Goal: Task Accomplishment & Management: Use online tool/utility

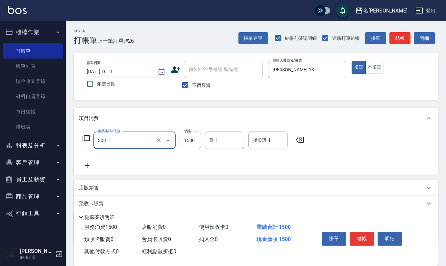
type input "效能離子燙1500(308)"
click at [195, 143] on input "1500" at bounding box center [190, 141] width 21 height 18
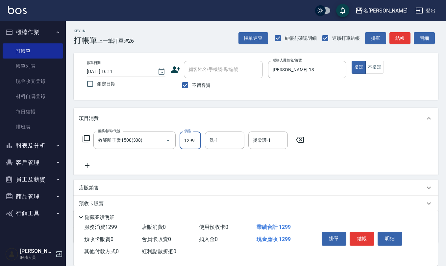
type input "1299"
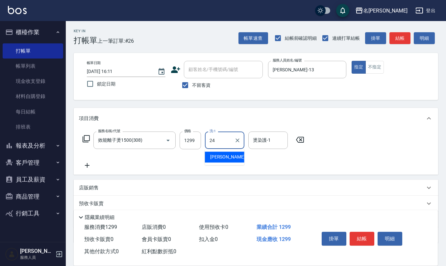
type input "[PERSON_NAME]-24"
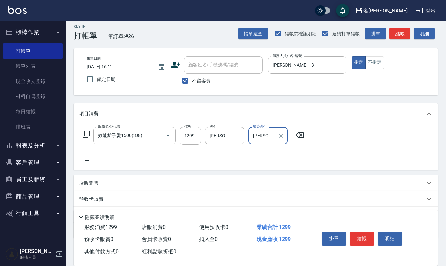
scroll to position [38, 0]
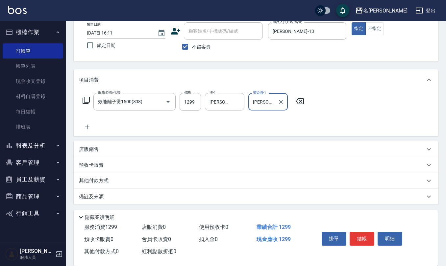
type input "[PERSON_NAME]-24"
click at [101, 199] on p "備註及來源" at bounding box center [91, 196] width 25 height 7
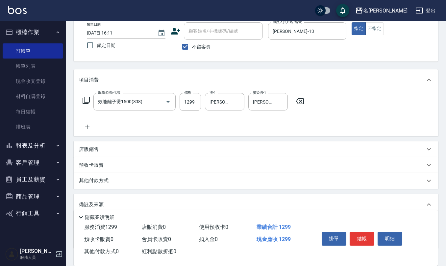
click at [87, 205] on p "備註及來源" at bounding box center [91, 204] width 25 height 7
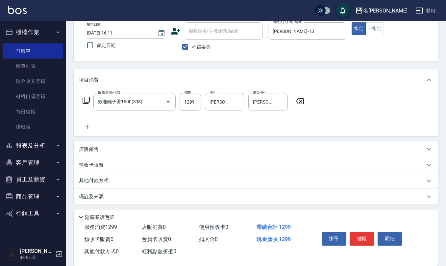
click at [91, 199] on p "備註及來源" at bounding box center [91, 196] width 25 height 7
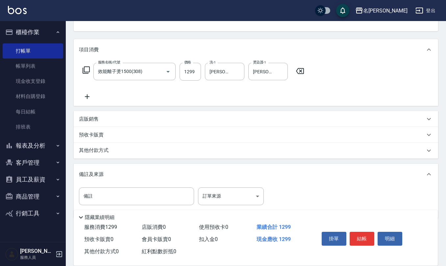
scroll to position [82, 0]
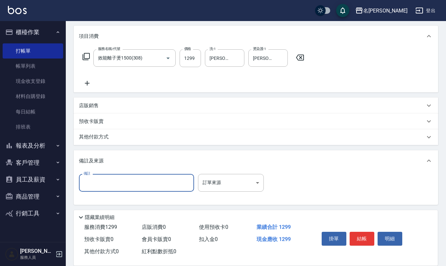
click at [125, 182] on input "備註" at bounding box center [136, 183] width 115 height 18
type input "u"
click at [113, 183] on input "有有" at bounding box center [136, 183] width 115 height 18
type input "有氧水離"
click at [257, 184] on body "名留仁二 登出 櫃檯作業 打帳單 帳單列表 現金收支登錄 材料自購登錄 每日結帳 排班表 報表及分析 報表目錄 店家區間累計表 店家日報表 互助日報表 互助月…" at bounding box center [223, 92] width 446 height 349
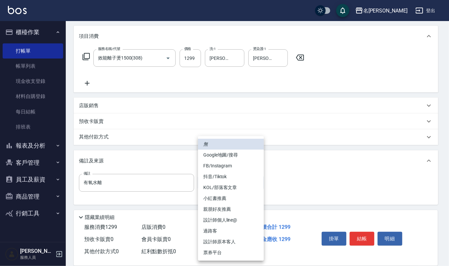
click at [283, 169] on div at bounding box center [224, 133] width 449 height 266
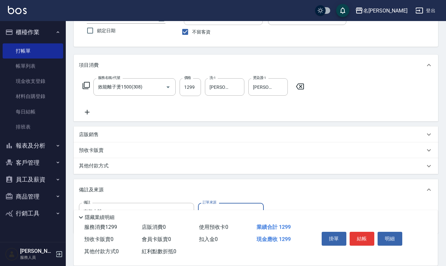
scroll to position [39, 0]
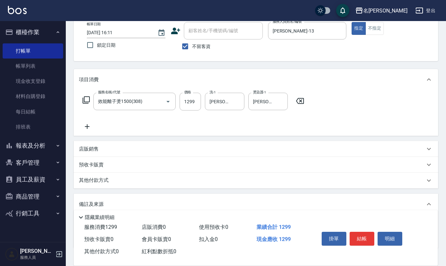
click at [88, 128] on icon at bounding box center [87, 127] width 16 height 8
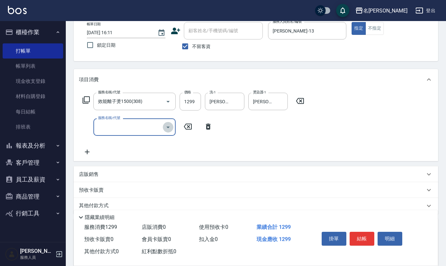
click at [169, 127] on icon "Open" at bounding box center [167, 128] width 3 height 2
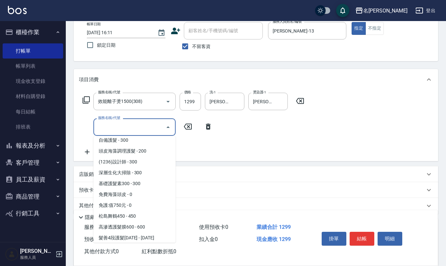
scroll to position [474, 0]
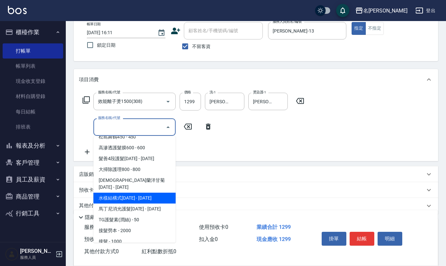
click at [147, 193] on span "水樣結構式[DATE] - [DATE]" at bounding box center [134, 198] width 82 height 11
type input "水樣結構式1200(713)"
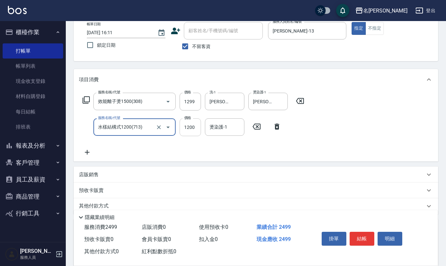
click at [190, 125] on input "1200" at bounding box center [190, 127] width 21 height 18
type input "840"
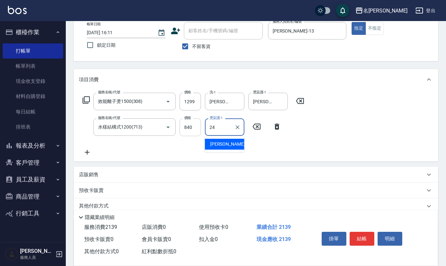
type input "[PERSON_NAME]-24"
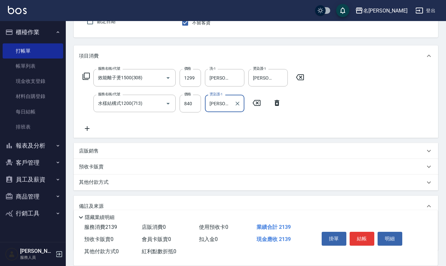
scroll to position [83, 0]
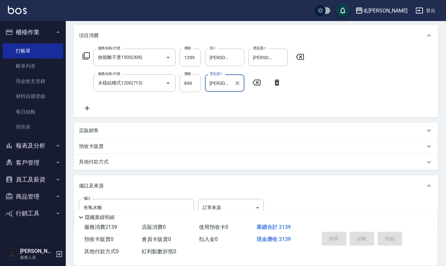
type input "[DATE] 16:25"
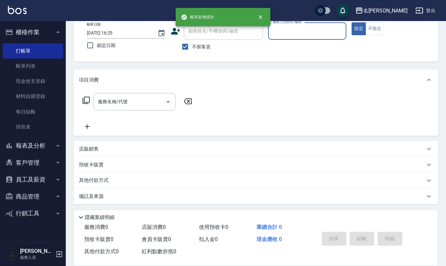
scroll to position [0, 0]
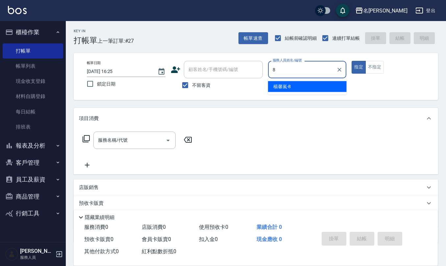
type input "[PERSON_NAME]-8"
type button "true"
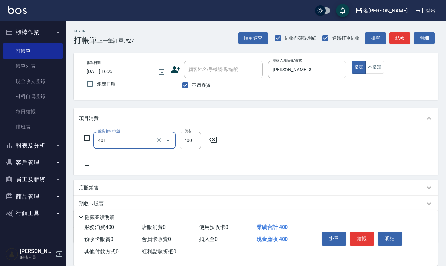
type input "剪髮(401)"
type input "300"
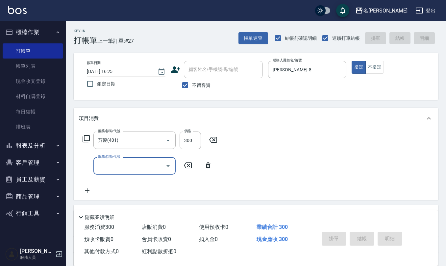
type input "[DATE] 16:26"
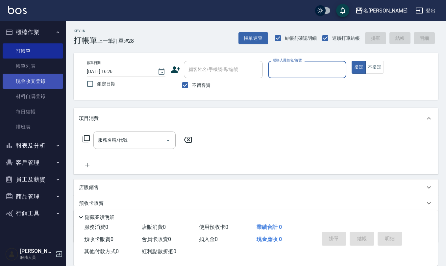
click at [37, 80] on link "現金收支登錄" at bounding box center [33, 81] width 61 height 15
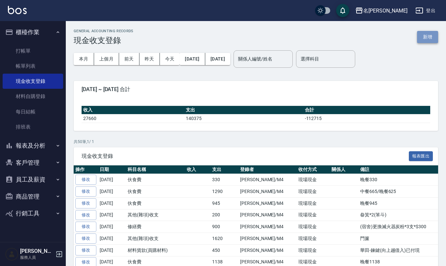
click at [427, 41] on button "新增" at bounding box center [427, 37] width 21 height 12
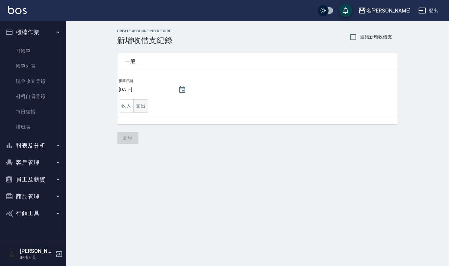
click at [138, 109] on button "支出" at bounding box center [140, 105] width 15 height 13
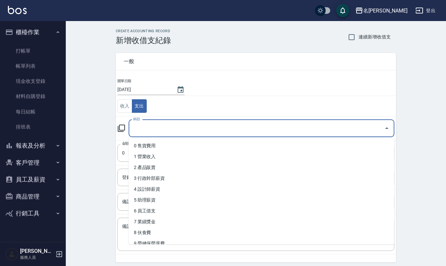
click at [165, 130] on input "科目" at bounding box center [257, 129] width 250 height 12
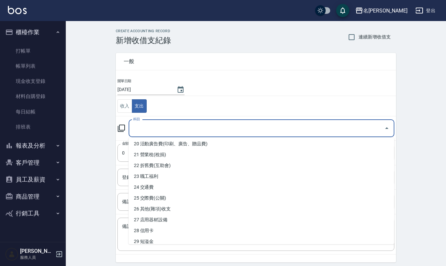
scroll to position [175, 0]
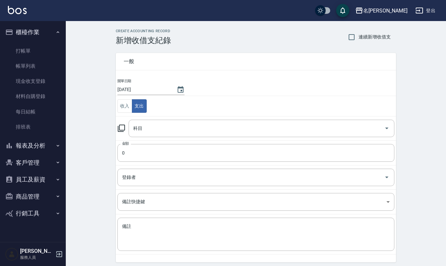
click at [91, 125] on div "CREATE ACCOUNTING RECORD 新增收借支紀錄 連續新增收借支 一般 開單日期 [DATE] 收入 支出 科目 科目 金額 0 金額 登錄者…" at bounding box center [256, 155] width 380 height 269
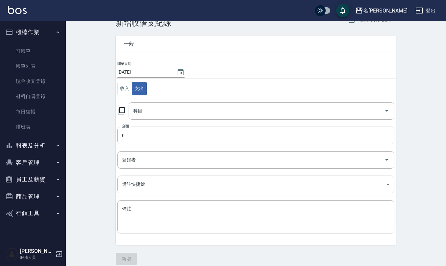
scroll to position [25, 0]
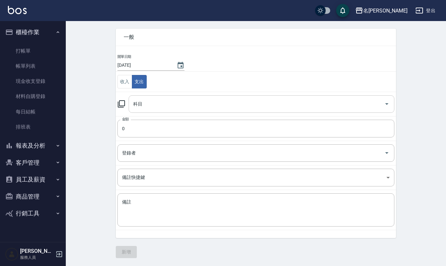
click at [386, 106] on icon "Open" at bounding box center [387, 104] width 8 height 8
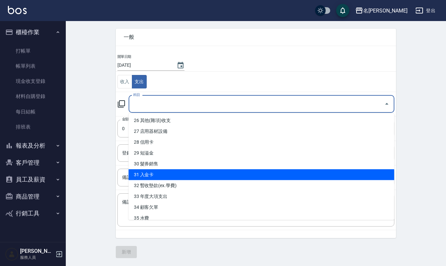
scroll to position [267, 0]
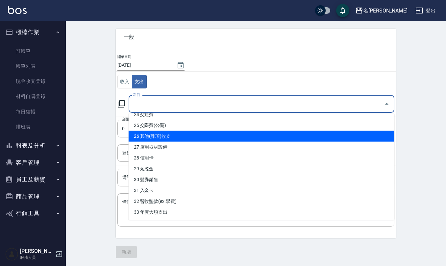
click at [166, 139] on li "26 其他(雜項)收支" at bounding box center [262, 136] width 266 height 11
type input "26 其他(雜項)收支"
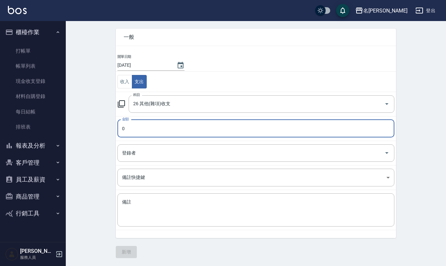
click at [131, 129] on input "0" at bounding box center [255, 129] width 277 height 18
click at [124, 126] on input "0220" at bounding box center [255, 129] width 277 height 18
click at [388, 149] on icon "Open" at bounding box center [387, 153] width 8 height 8
type input "220"
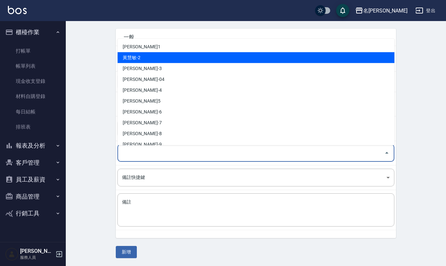
click at [261, 55] on li "黃慧敏-2" at bounding box center [255, 57] width 277 height 11
type input "黃慧敏-2"
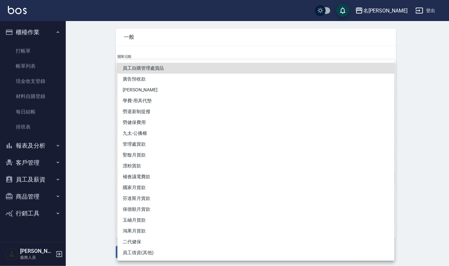
click at [160, 175] on body "名留仁二 登出 櫃檯作業 打帳單 帳單列表 現金收支登錄 材料自購登錄 每日結帳 排班表 報表及分析 報表目錄 店家區間累計表 店家日報表 互助日報表 互助月…" at bounding box center [224, 121] width 449 height 291
click at [102, 183] on div at bounding box center [224, 133] width 449 height 266
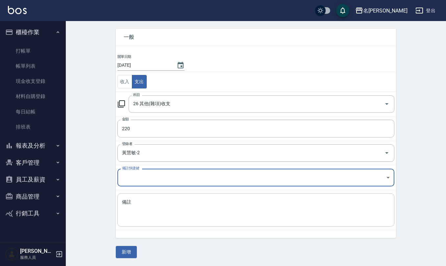
click at [148, 197] on div "x 備註" at bounding box center [255, 209] width 277 height 33
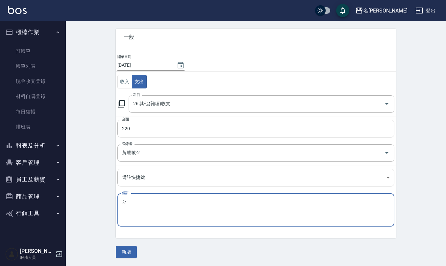
type textarea "ㄗ"
type textarea "地墊220"
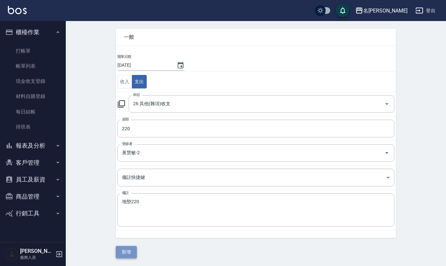
click at [128, 256] on button "新增" at bounding box center [126, 252] width 21 height 12
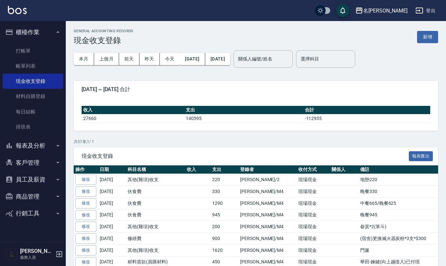
click at [24, 42] on ul "打帳單 帳單列表 現金收支登錄 材料自購登錄 每日結帳 排班表" at bounding box center [33, 89] width 61 height 97
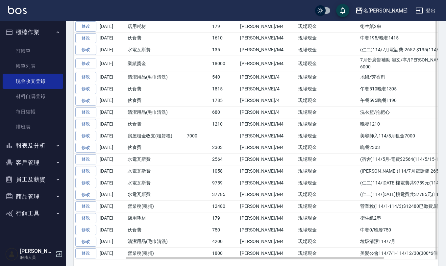
scroll to position [550, 0]
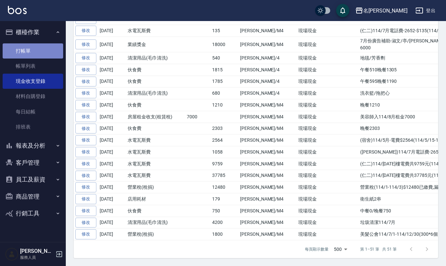
click at [29, 50] on link "打帳單" at bounding box center [33, 50] width 61 height 15
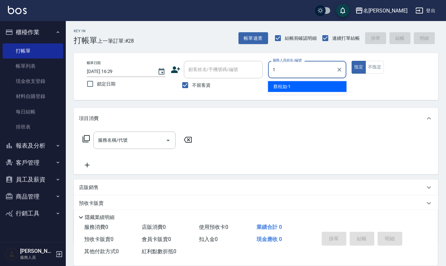
type input "[PERSON_NAME]1"
type button "true"
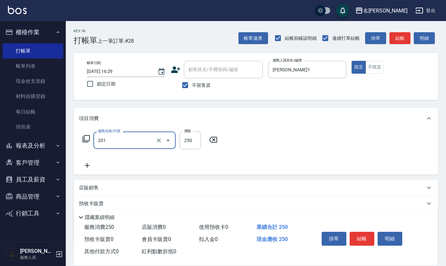
type input "洗髮(201)"
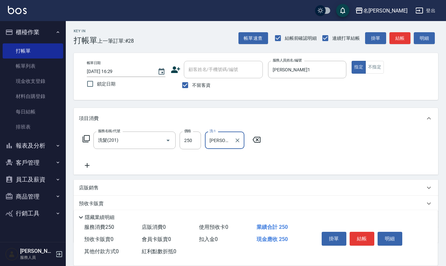
type input "[PERSON_NAME]-25"
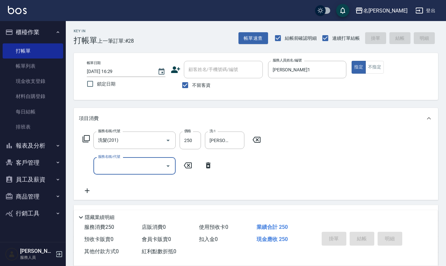
type input "[DATE] 16:46"
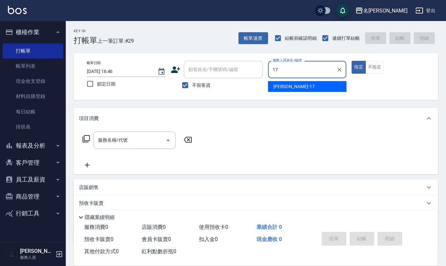
type input "[PERSON_NAME]-17"
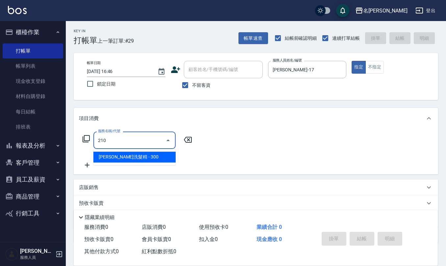
type input "歐娜洗髮精(210)"
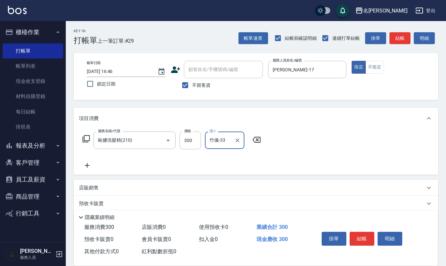
type input "竹儀-33"
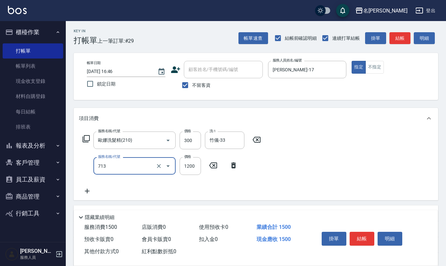
type input "水樣結構式1200(713)"
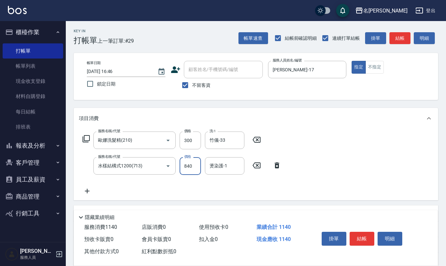
type input "840"
type input "竹儀-33"
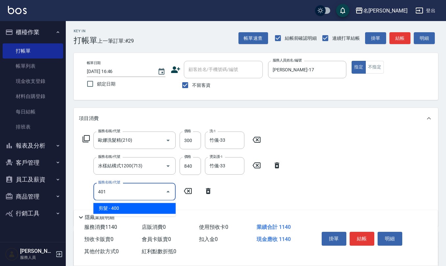
type input "剪髮(401)"
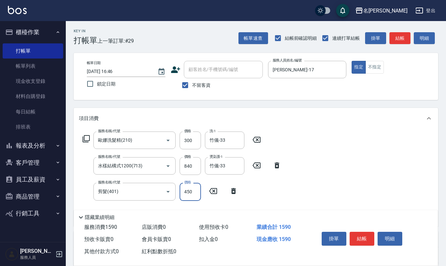
type input "450"
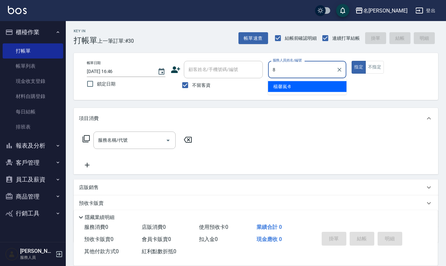
type input "[PERSON_NAME]-8"
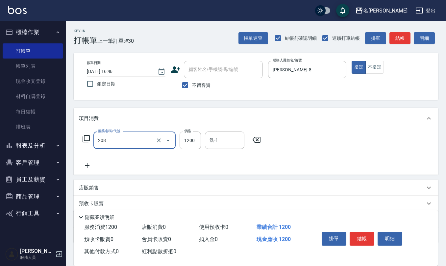
type input "深層洗(208)"
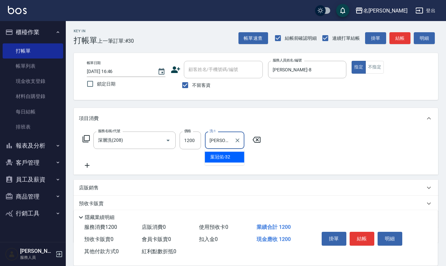
type input "[PERSON_NAME]-32"
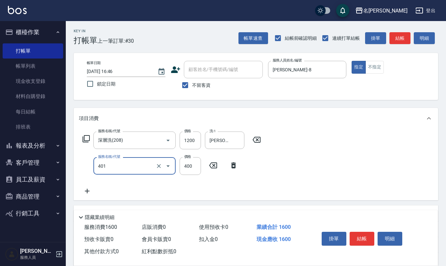
type input "剪髮(401)"
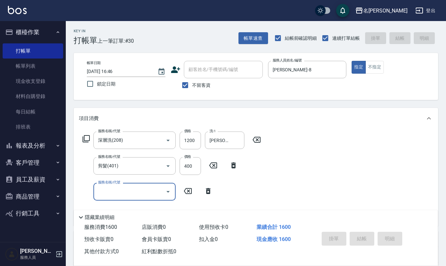
type input "[DATE] 16:47"
